Goal: Transaction & Acquisition: Download file/media

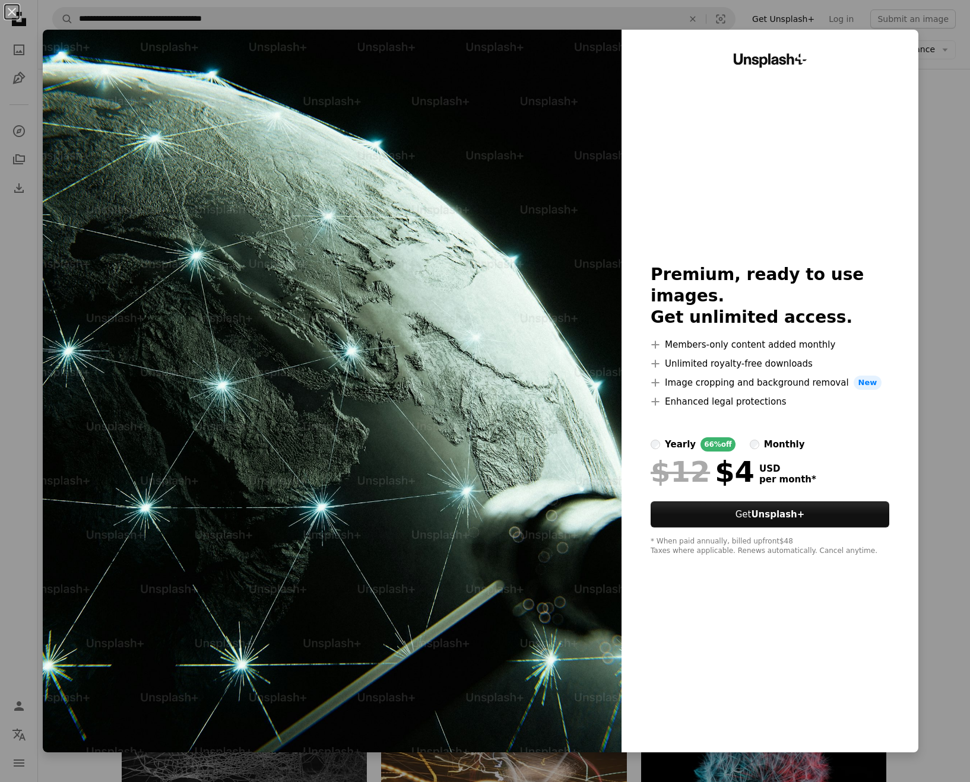
scroll to position [7639, 0]
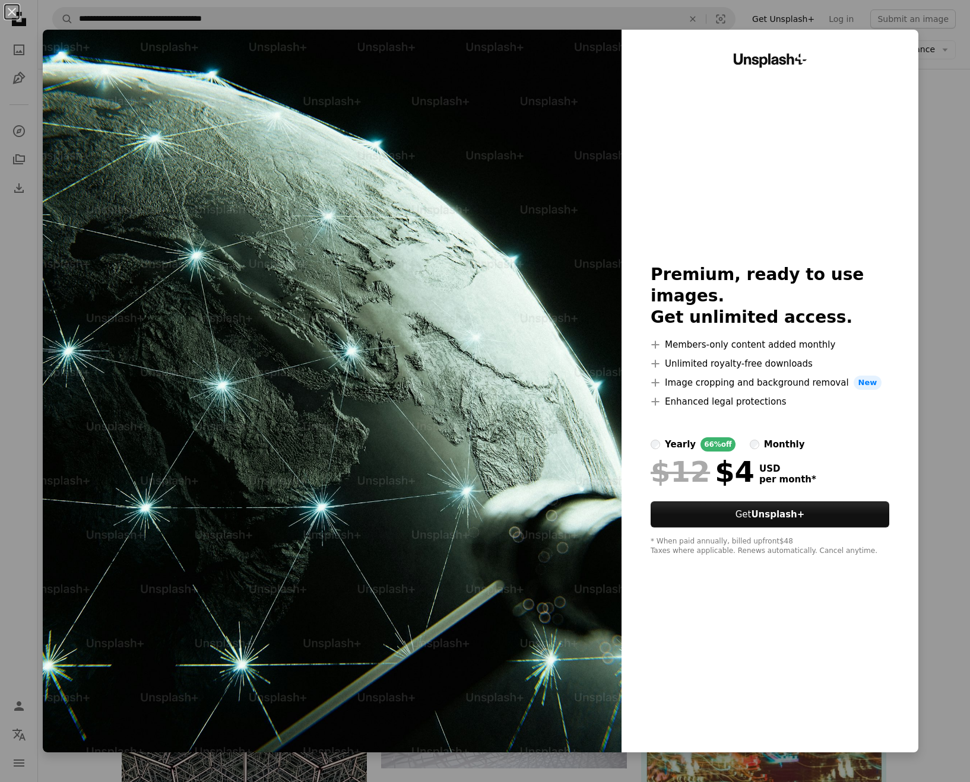
click at [621, 218] on img at bounding box center [332, 391] width 579 height 723
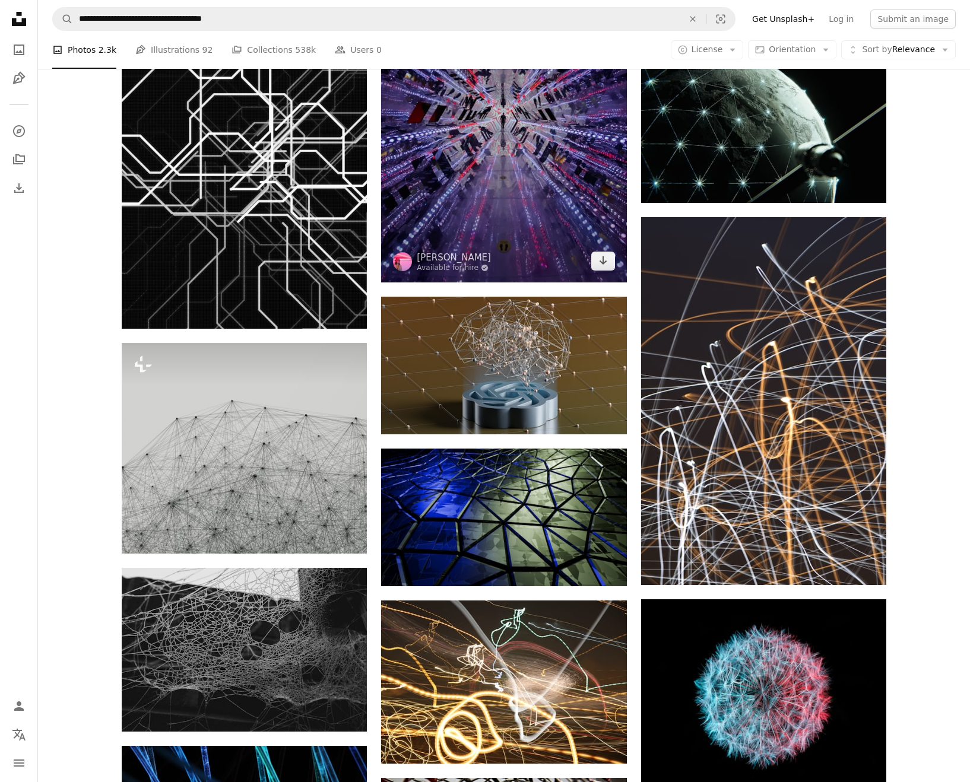
scroll to position [7481, 0]
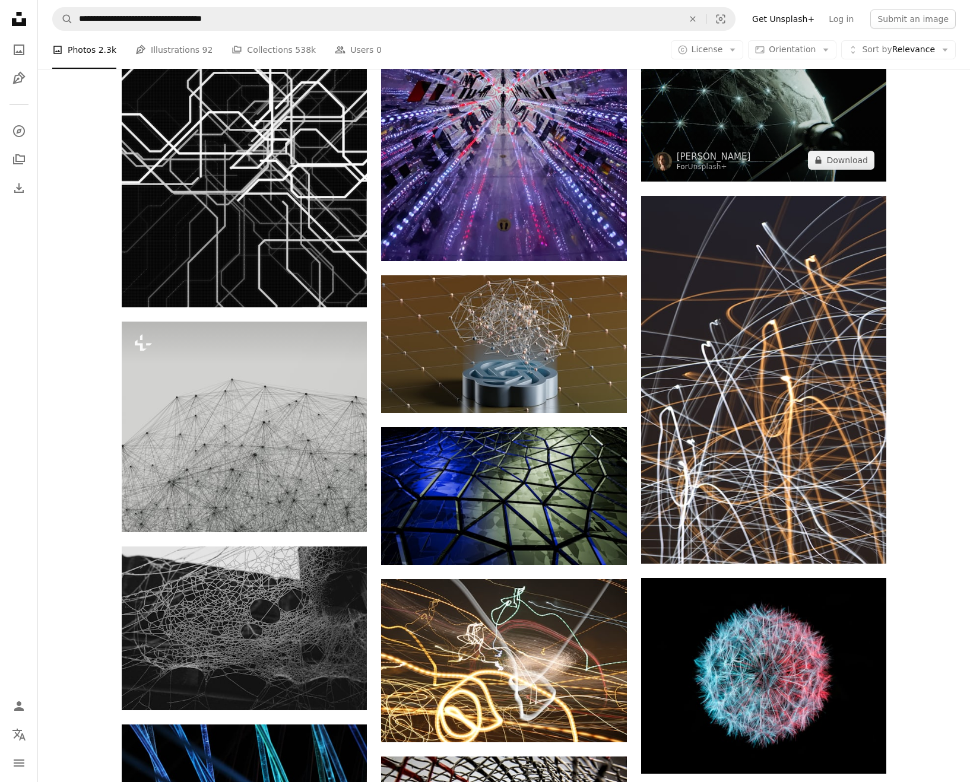
click at [780, 181] on img at bounding box center [763, 99] width 245 height 163
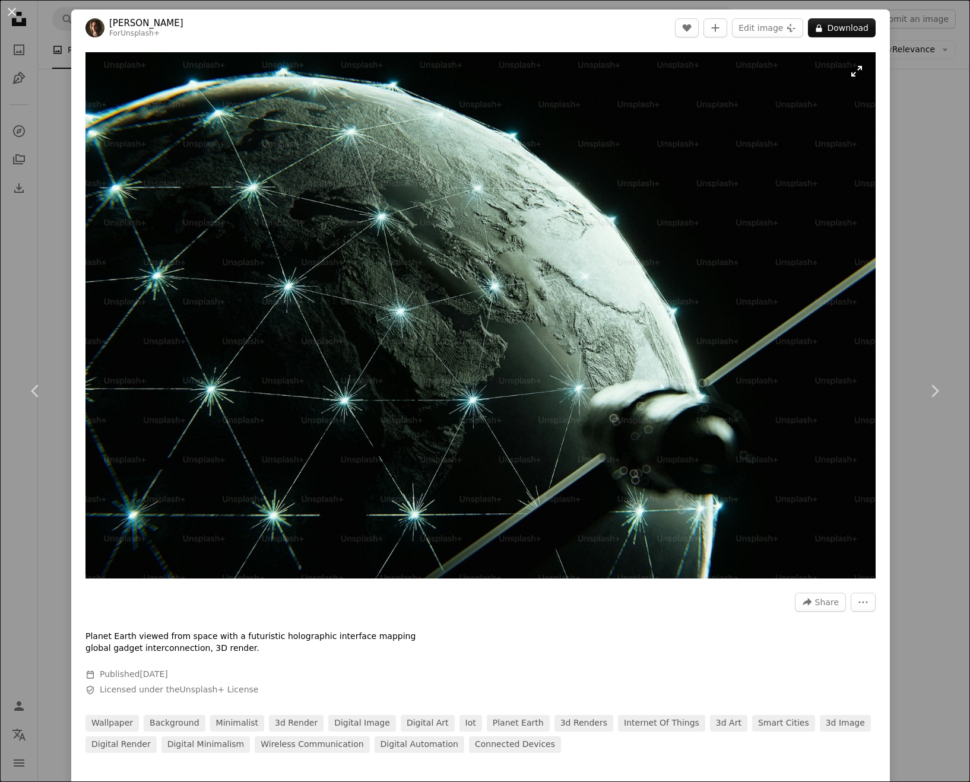
click at [722, 216] on img "Zoom in on this image" at bounding box center [480, 315] width 790 height 526
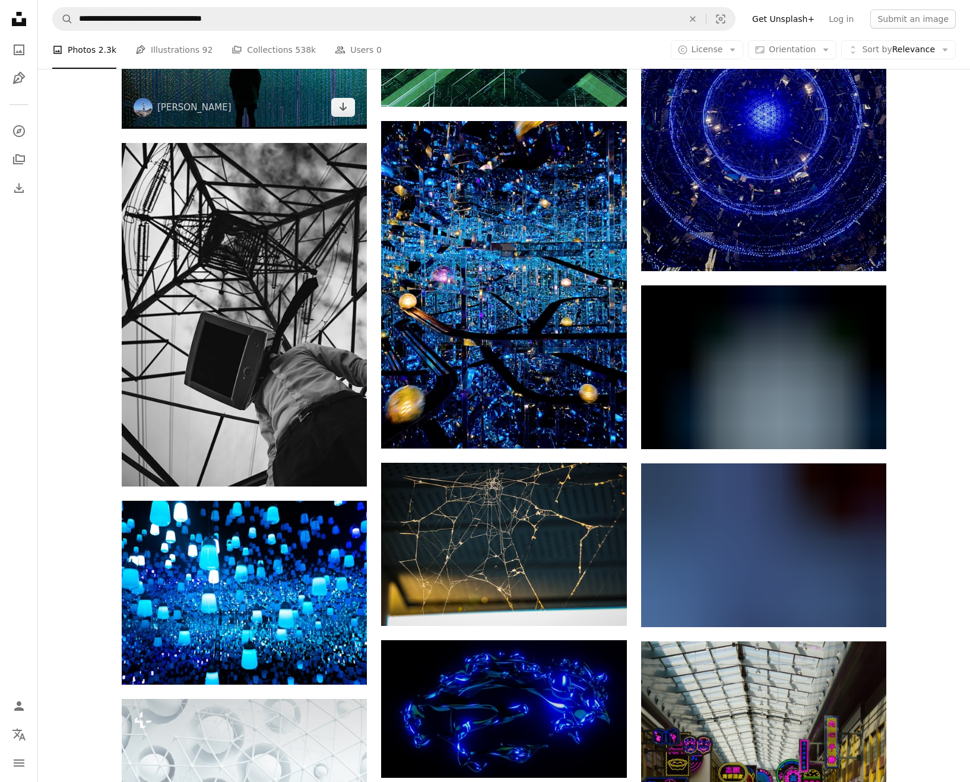
scroll to position [9923, 0]
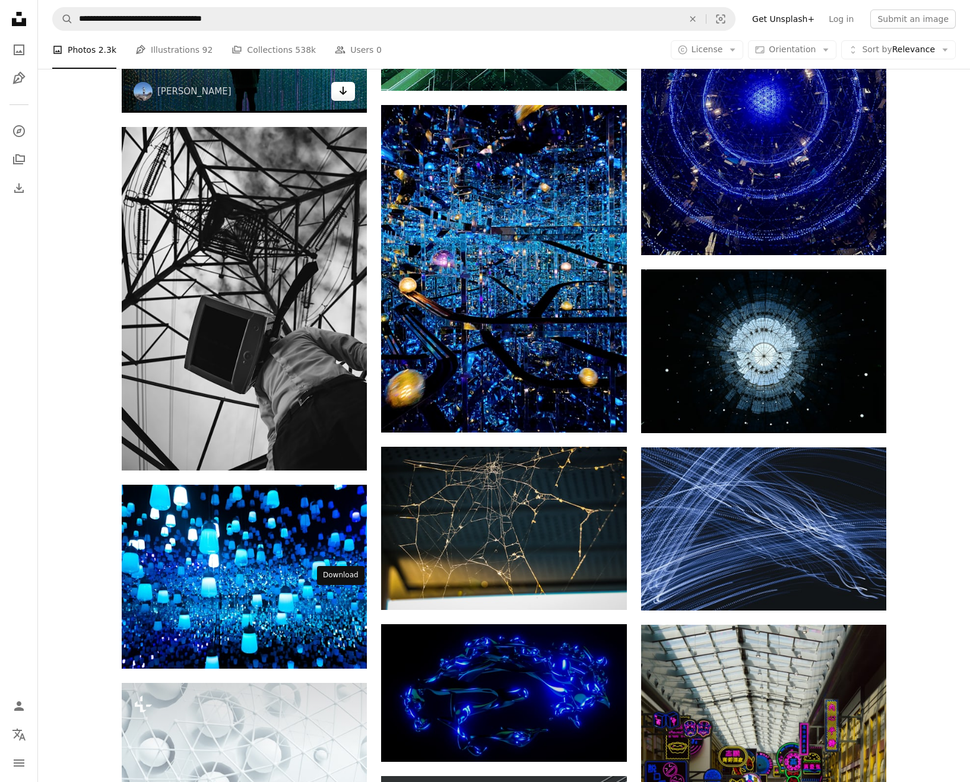
click at [331, 101] on link "Arrow pointing down" at bounding box center [343, 91] width 24 height 19
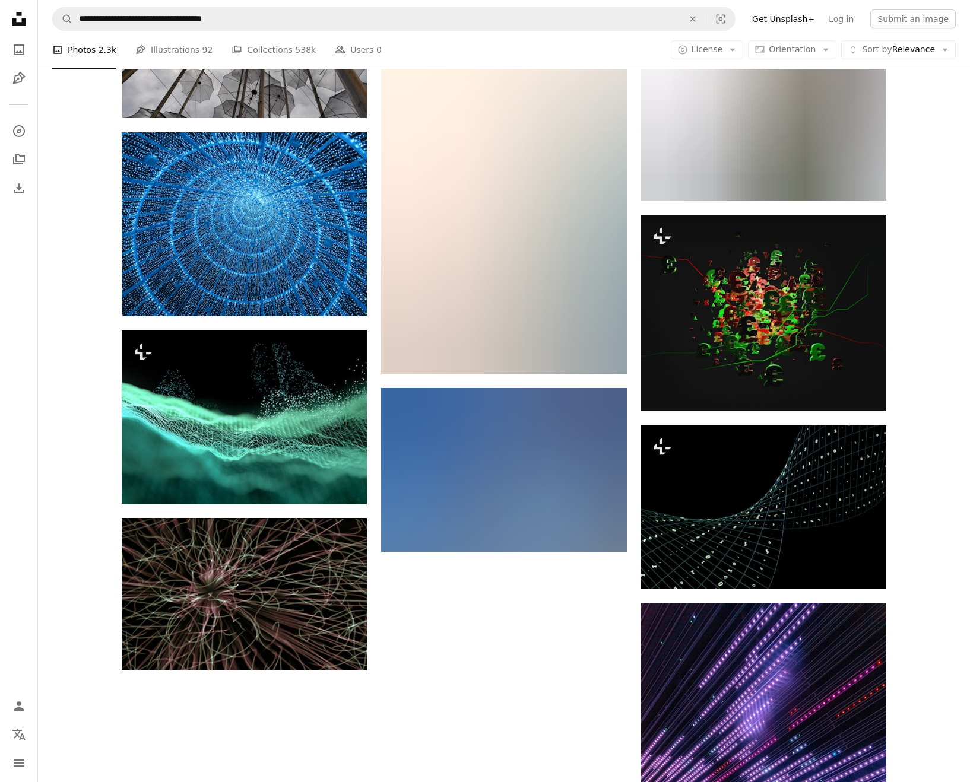
scroll to position [29549, 0]
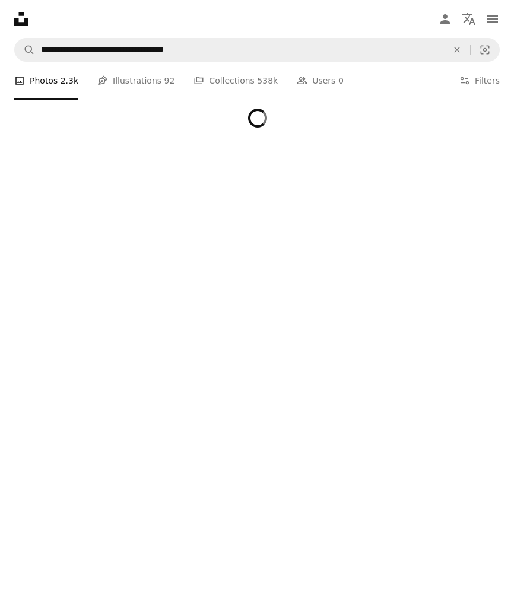
scroll to position [133284, 0]
